Goal: Information Seeking & Learning: Learn about a topic

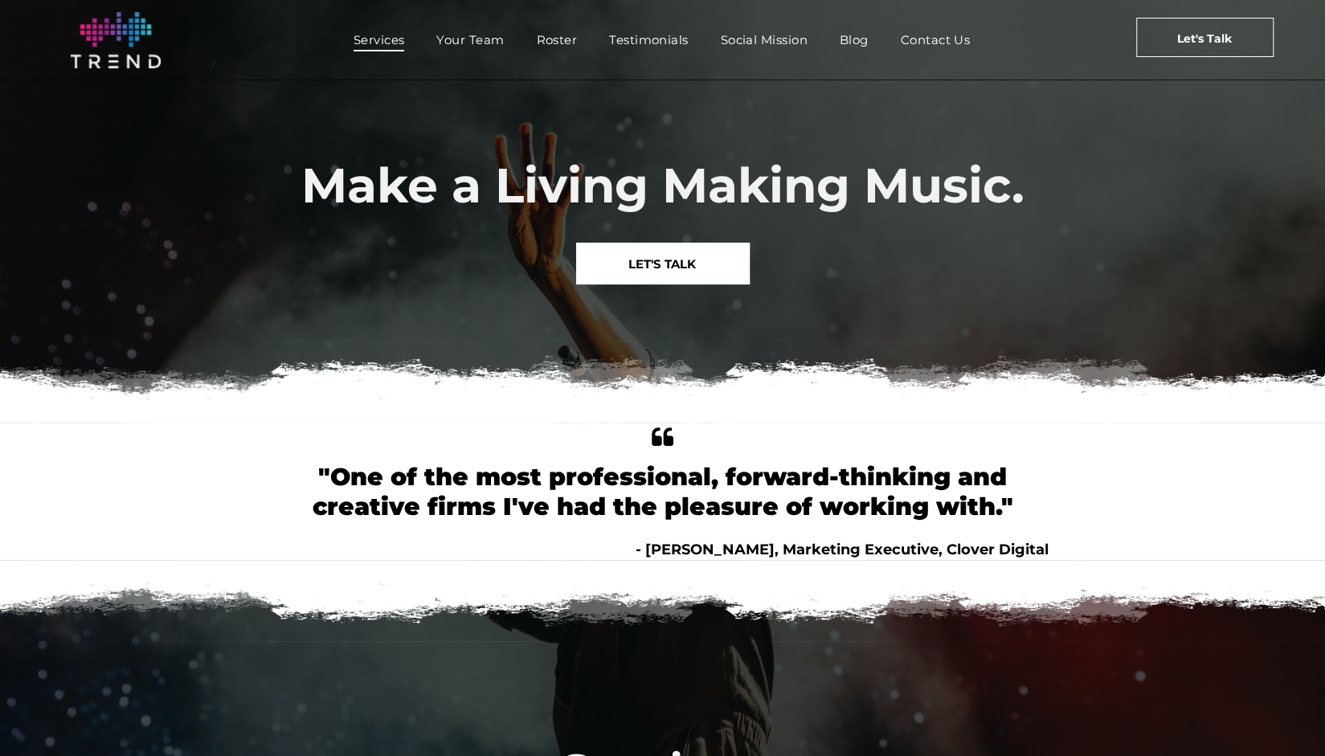
click at [387, 41] on span "Services" at bounding box center [379, 39] width 51 height 23
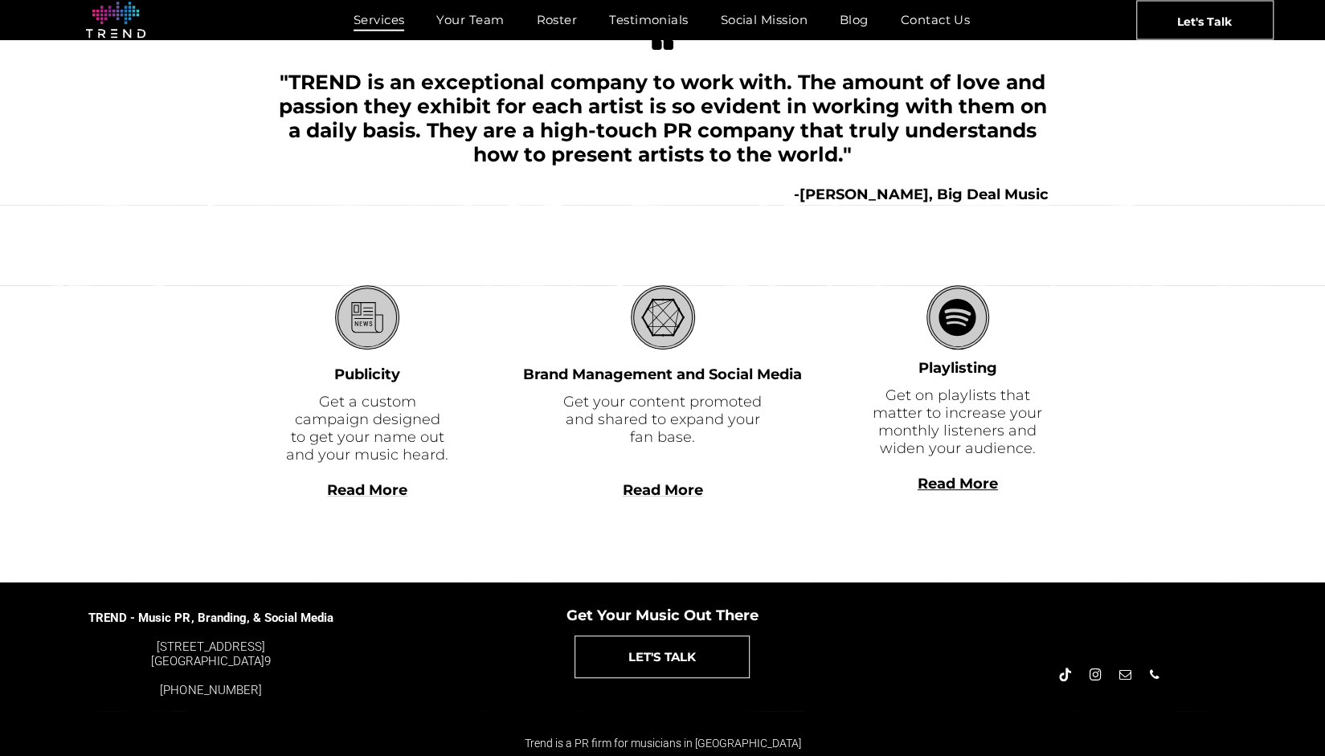
scroll to position [338, 0]
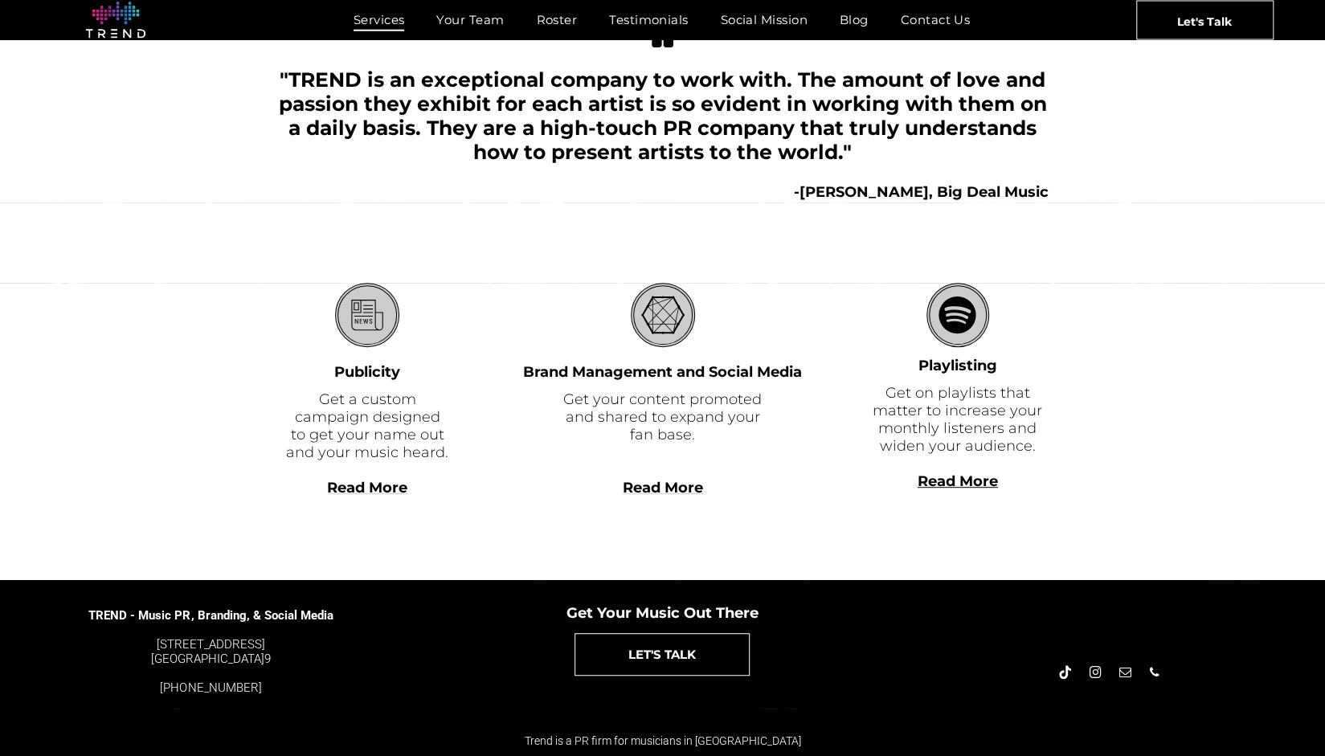
click at [383, 486] on span "Read More" at bounding box center [367, 488] width 80 height 18
click at [651, 485] on span "Read More" at bounding box center [663, 488] width 80 height 18
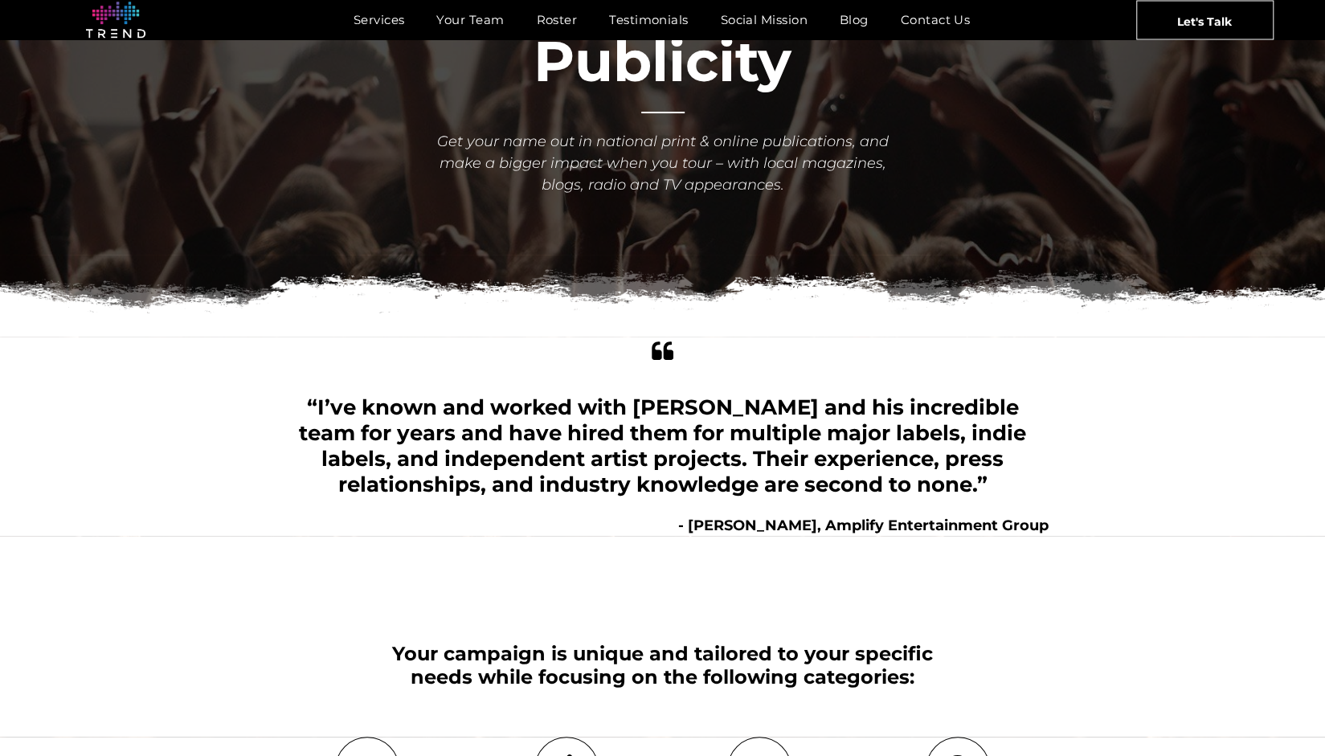
scroll to position [138, 0]
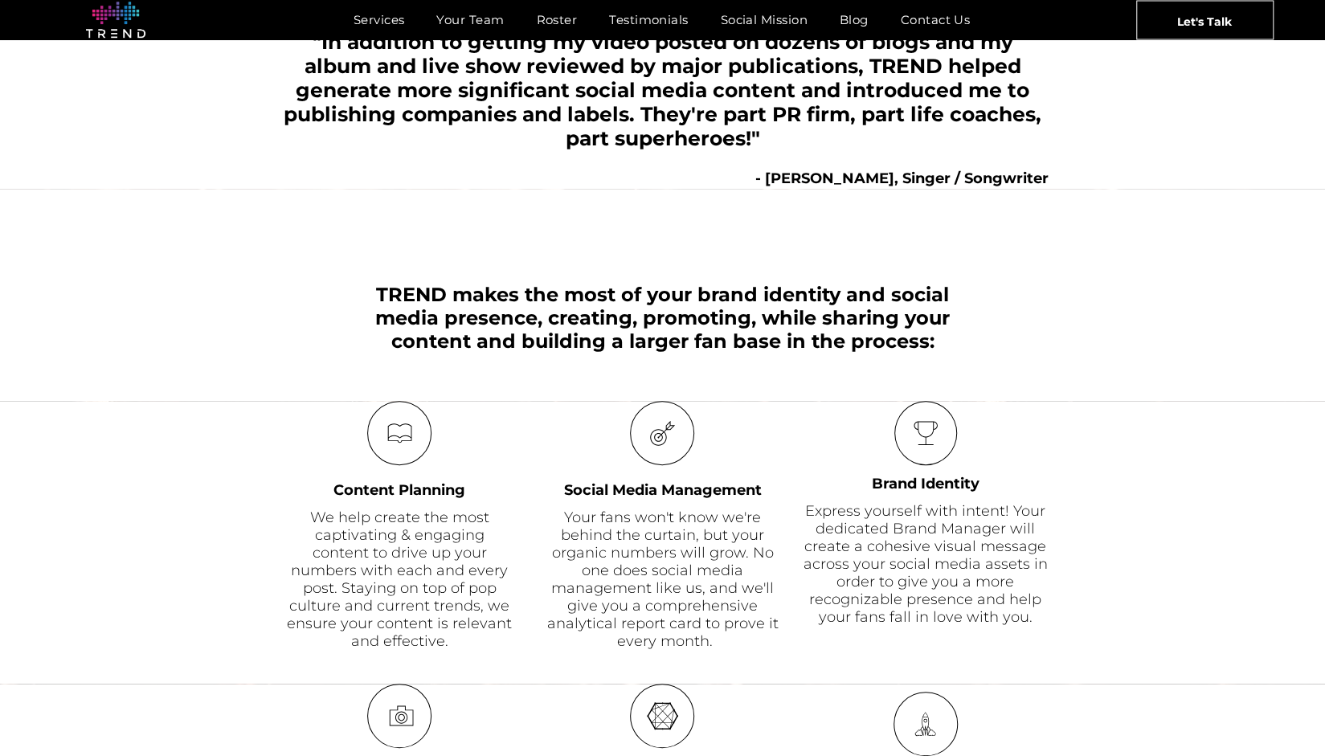
scroll to position [483, 0]
